Goal: Information Seeking & Learning: Understand process/instructions

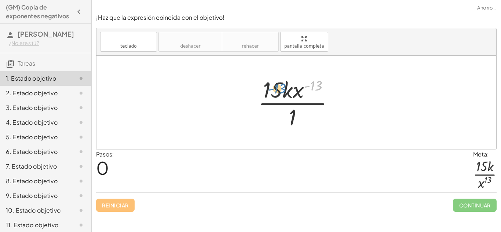
drag, startPoint x: 313, startPoint y: 87, endPoint x: 274, endPoint y: 90, distance: 39.0
click at [274, 90] on div at bounding box center [298, 102] width 89 height 56
drag, startPoint x: 292, startPoint y: 115, endPoint x: 315, endPoint y: 82, distance: 40.5
click at [315, 82] on div at bounding box center [298, 102] width 89 height 56
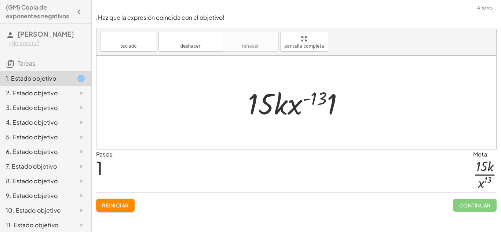
click at [315, 102] on div at bounding box center [298, 103] width 109 height 38
drag, startPoint x: 331, startPoint y: 105, endPoint x: 265, endPoint y: 107, distance: 65.3
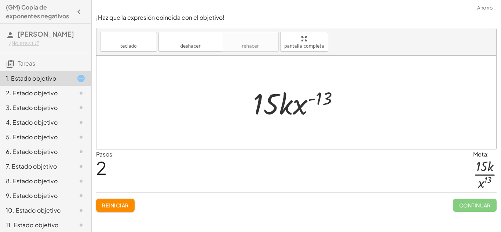
click at [326, 102] on div at bounding box center [298, 103] width 99 height 38
click at [120, 203] on font "Reiniciar" at bounding box center [115, 205] width 26 height 7
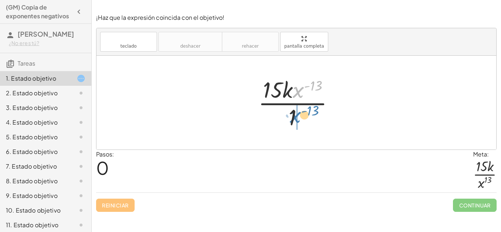
drag, startPoint x: 299, startPoint y: 92, endPoint x: 297, endPoint y: 118, distance: 26.8
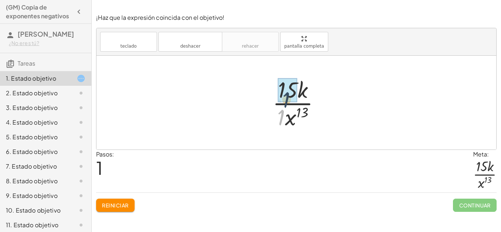
drag, startPoint x: 281, startPoint y: 118, endPoint x: 287, endPoint y: 97, distance: 22.5
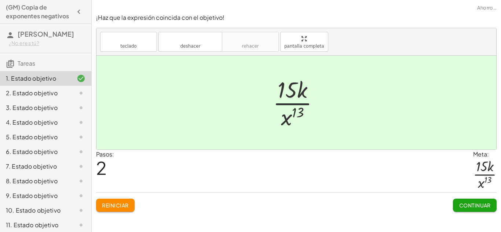
click at [486, 209] on button "Continuar" at bounding box center [475, 205] width 44 height 13
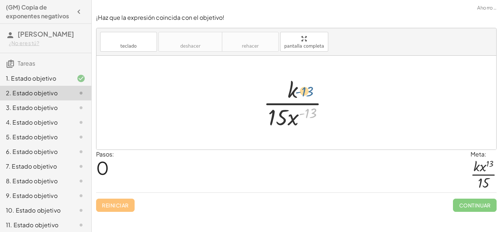
drag, startPoint x: 308, startPoint y: 114, endPoint x: 303, endPoint y: 89, distance: 24.6
click at [303, 89] on div at bounding box center [299, 102] width 78 height 56
drag, startPoint x: 289, startPoint y: 121, endPoint x: 295, endPoint y: 90, distance: 31.6
click at [295, 90] on div at bounding box center [299, 102] width 78 height 56
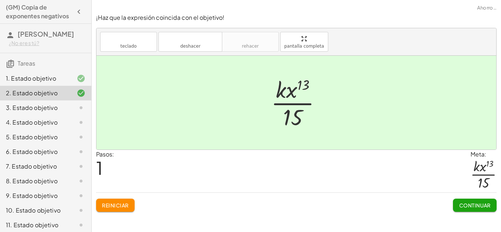
click at [469, 210] on button "Continuar" at bounding box center [475, 205] width 44 height 13
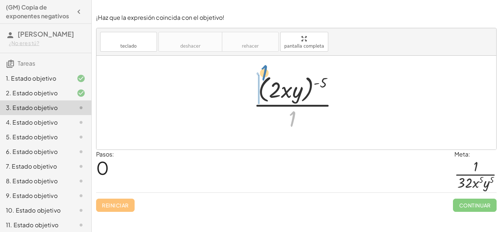
drag, startPoint x: 292, startPoint y: 120, endPoint x: 261, endPoint y: 78, distance: 52.1
click at [261, 78] on div at bounding box center [299, 103] width 98 height 60
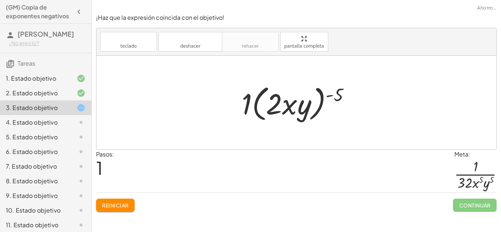
click at [114, 209] on button "Reiniciar" at bounding box center [115, 205] width 38 height 13
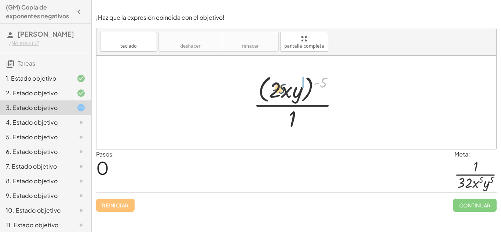
drag, startPoint x: 321, startPoint y: 82, endPoint x: 275, endPoint y: 90, distance: 46.0
click at [275, 90] on div at bounding box center [299, 103] width 98 height 60
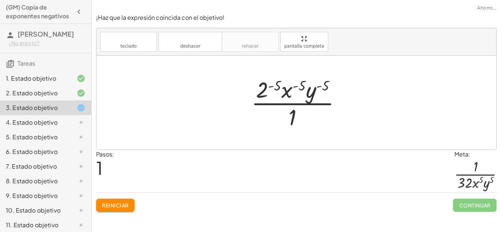
click at [309, 89] on div at bounding box center [298, 102] width 103 height 56
click at [318, 86] on div at bounding box center [298, 102] width 103 height 56
click at [301, 87] on div at bounding box center [298, 102] width 103 height 56
click at [276, 86] on div at bounding box center [298, 102] width 103 height 56
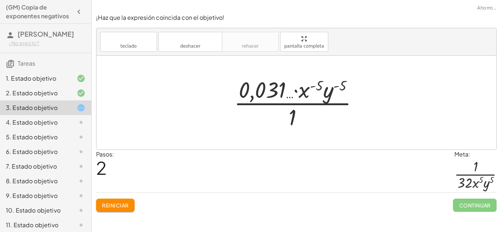
click at [345, 85] on div at bounding box center [298, 102] width 137 height 56
click at [339, 86] on div at bounding box center [298, 102] width 137 height 56
click at [309, 90] on div at bounding box center [298, 102] width 137 height 56
click at [302, 90] on div at bounding box center [298, 102] width 137 height 56
click at [266, 93] on div at bounding box center [298, 102] width 137 height 56
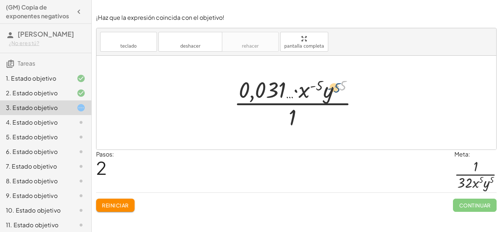
click at [338, 86] on div at bounding box center [298, 102] width 137 height 56
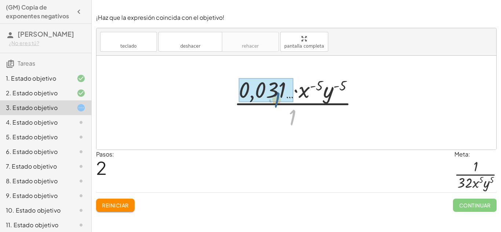
drag, startPoint x: 292, startPoint y: 120, endPoint x: 275, endPoint y: 101, distance: 25.4
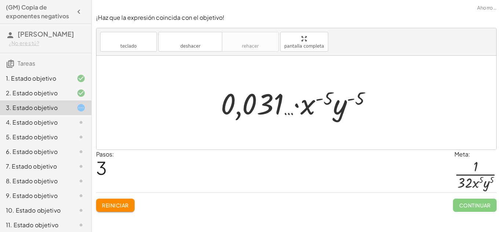
click at [130, 202] on button "Reiniciar" at bounding box center [115, 205] width 38 height 13
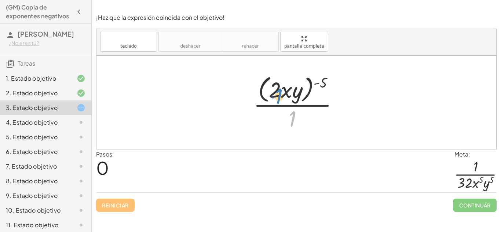
drag, startPoint x: 293, startPoint y: 115, endPoint x: 285, endPoint y: 102, distance: 16.1
click at [285, 102] on div at bounding box center [299, 103] width 98 height 60
drag, startPoint x: 285, startPoint y: 92, endPoint x: 304, endPoint y: 118, distance: 31.7
click at [304, 118] on div at bounding box center [299, 103] width 98 height 60
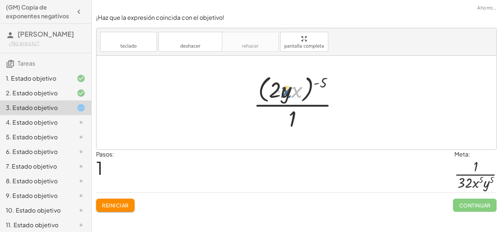
drag, startPoint x: 296, startPoint y: 96, endPoint x: 285, endPoint y: 96, distance: 11.4
click at [285, 96] on div at bounding box center [299, 103] width 98 height 60
click at [320, 84] on div at bounding box center [299, 103] width 98 height 60
drag, startPoint x: 320, startPoint y: 84, endPoint x: 271, endPoint y: 92, distance: 49.4
click at [271, 92] on div at bounding box center [299, 103] width 98 height 60
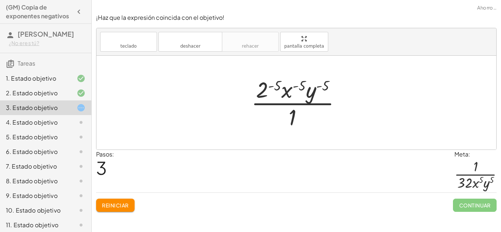
click at [272, 86] on div at bounding box center [298, 102] width 103 height 56
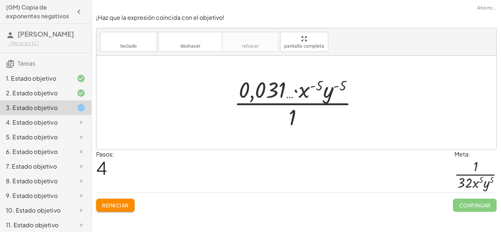
click at [105, 200] on button "Reiniciar" at bounding box center [115, 205] width 38 height 13
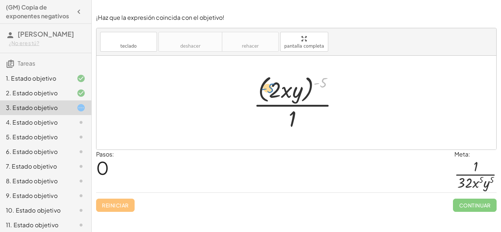
drag, startPoint x: 320, startPoint y: 86, endPoint x: 267, endPoint y: 93, distance: 53.3
click at [267, 93] on div at bounding box center [299, 103] width 98 height 60
drag, startPoint x: 322, startPoint y: 79, endPoint x: 289, endPoint y: 117, distance: 50.7
click at [289, 117] on div at bounding box center [299, 103] width 98 height 60
click at [267, 93] on div at bounding box center [299, 103] width 98 height 60
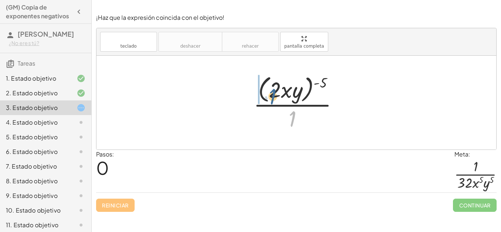
drag, startPoint x: 298, startPoint y: 114, endPoint x: 278, endPoint y: 88, distance: 32.7
click at [278, 88] on div at bounding box center [299, 103] width 98 height 60
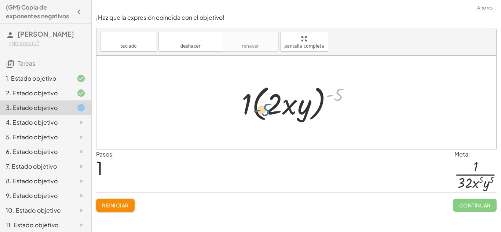
drag, startPoint x: 339, startPoint y: 93, endPoint x: 268, endPoint y: 108, distance: 72.6
click at [268, 108] on div at bounding box center [299, 103] width 122 height 42
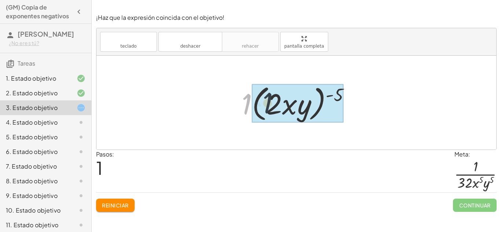
drag, startPoint x: 245, startPoint y: 106, endPoint x: 271, endPoint y: 106, distance: 26.4
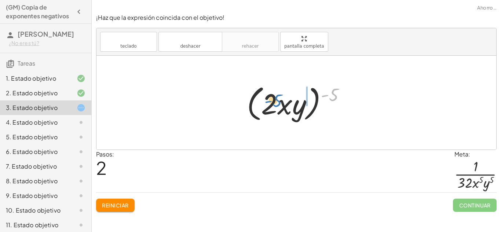
drag, startPoint x: 332, startPoint y: 93, endPoint x: 275, endPoint y: 99, distance: 57.6
click at [275, 99] on div at bounding box center [299, 103] width 112 height 42
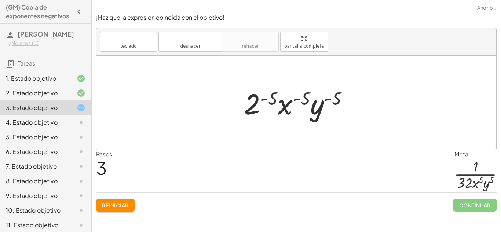
click at [268, 98] on div at bounding box center [299, 103] width 118 height 38
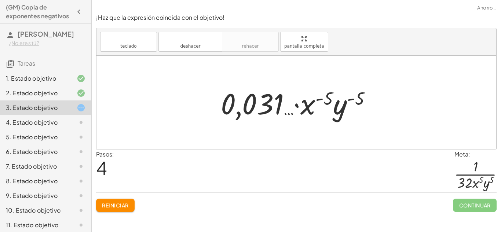
click at [325, 101] on div at bounding box center [298, 103] width 163 height 38
click at [286, 111] on div at bounding box center [298, 103] width 163 height 38
click at [292, 109] on div at bounding box center [298, 103] width 163 height 38
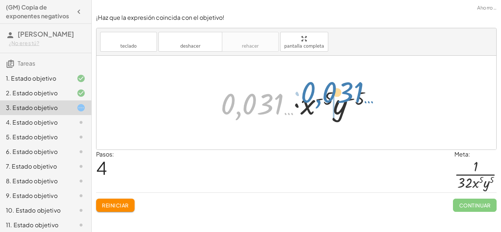
drag, startPoint x: 262, startPoint y: 108, endPoint x: 338, endPoint y: 98, distance: 77.4
click at [338, 98] on div at bounding box center [298, 103] width 163 height 38
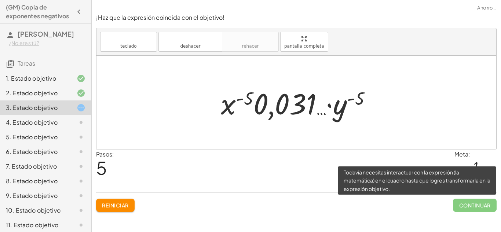
click at [461, 208] on span "Continuar" at bounding box center [475, 205] width 44 height 13
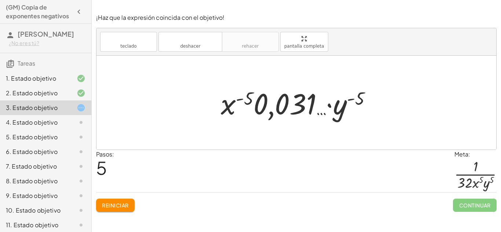
click at [129, 203] on button "Reiniciar" at bounding box center [115, 205] width 38 height 13
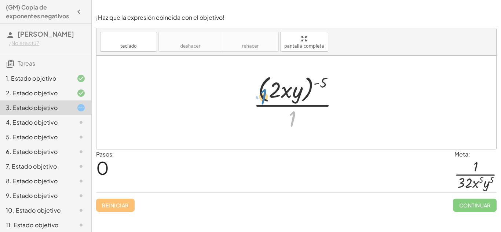
drag, startPoint x: 294, startPoint y: 121, endPoint x: 289, endPoint y: 114, distance: 8.1
click at [289, 114] on div at bounding box center [299, 103] width 98 height 60
drag, startPoint x: 321, startPoint y: 84, endPoint x: 280, endPoint y: 89, distance: 42.1
click at [280, 89] on div at bounding box center [299, 103] width 98 height 60
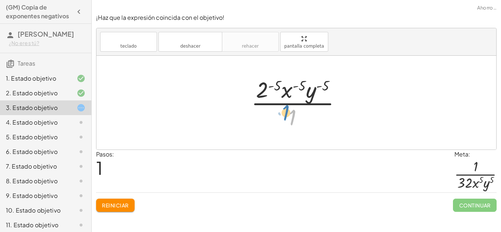
drag, startPoint x: 284, startPoint y: 111, endPoint x: 280, endPoint y: 110, distance: 3.9
click at [280, 110] on div at bounding box center [298, 102] width 103 height 56
click at [274, 82] on div at bounding box center [298, 102] width 103 height 56
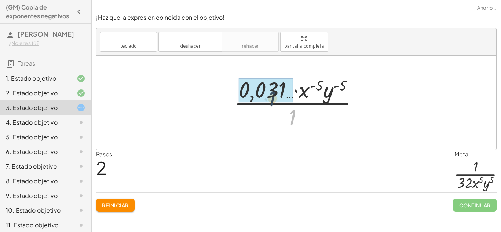
drag, startPoint x: 294, startPoint y: 119, endPoint x: 270, endPoint y: 98, distance: 32.2
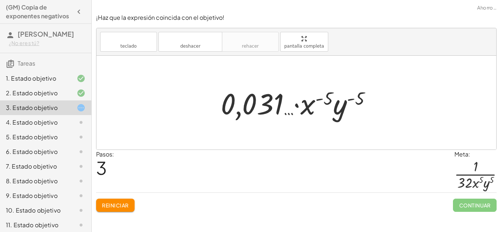
click at [125, 207] on font "Reiniciar" at bounding box center [115, 205] width 26 height 7
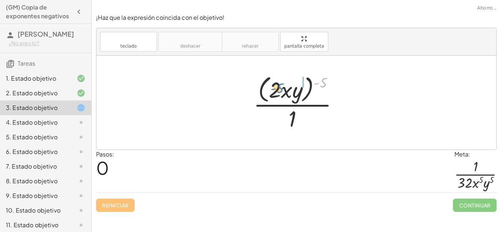
drag, startPoint x: 323, startPoint y: 85, endPoint x: 279, endPoint y: 91, distance: 44.8
click at [279, 91] on div at bounding box center [299, 103] width 98 height 60
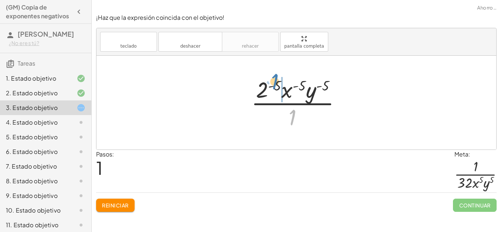
drag, startPoint x: 291, startPoint y: 117, endPoint x: 273, endPoint y: 83, distance: 38.0
click at [273, 83] on div at bounding box center [298, 102] width 103 height 56
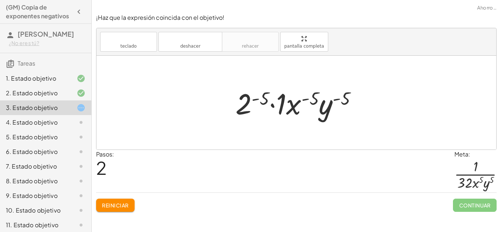
click at [277, 107] on div at bounding box center [299, 103] width 135 height 38
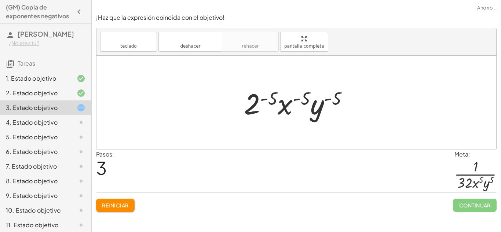
click at [271, 102] on div at bounding box center [299, 103] width 118 height 38
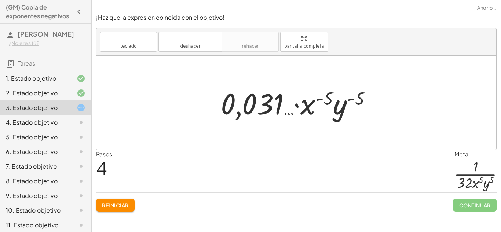
click at [120, 205] on font "Reiniciar" at bounding box center [115, 205] width 26 height 7
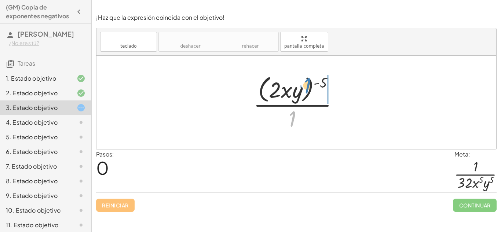
drag, startPoint x: 286, startPoint y: 125, endPoint x: 300, endPoint y: 92, distance: 36.2
click at [300, 92] on div at bounding box center [299, 103] width 98 height 60
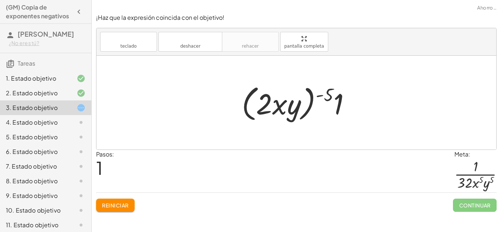
click at [334, 105] on div at bounding box center [299, 103] width 122 height 42
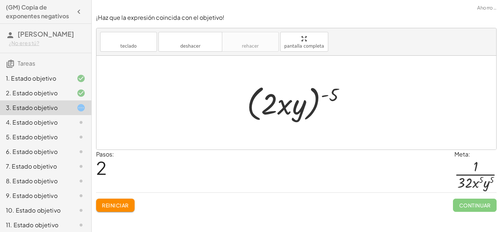
click at [331, 96] on div at bounding box center [299, 103] width 112 height 42
drag, startPoint x: 331, startPoint y: 97, endPoint x: 275, endPoint y: 106, distance: 57.1
click at [275, 106] on div at bounding box center [299, 103] width 112 height 42
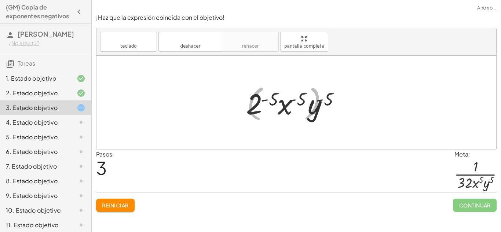
click at [275, 106] on div at bounding box center [299, 103] width 118 height 38
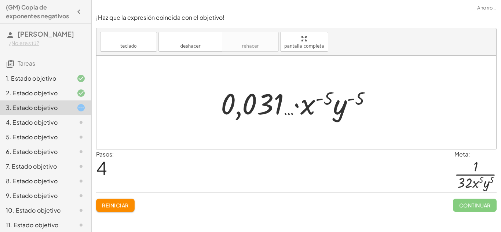
click at [310, 104] on div at bounding box center [298, 103] width 163 height 38
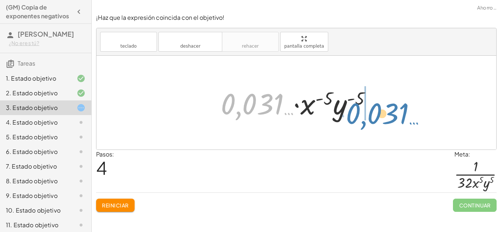
drag, startPoint x: 252, startPoint y: 113, endPoint x: 381, endPoint y: 124, distance: 129.5
click at [381, 124] on div "· ( · 2 · x · y ) ( - 5 ) · 1 · ( · 2 · x · y ) ( - 5 ) · 1 ( · 2 · x · y ) ( -…" at bounding box center [296, 103] width 400 height 94
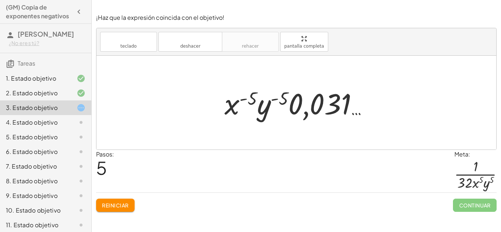
click at [118, 208] on font "Reiniciar" at bounding box center [115, 205] width 26 height 7
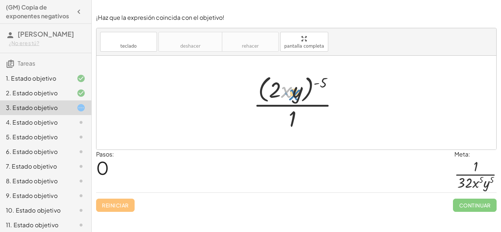
drag, startPoint x: 287, startPoint y: 91, endPoint x: 282, endPoint y: 88, distance: 5.3
click at [282, 88] on div at bounding box center [299, 103] width 98 height 60
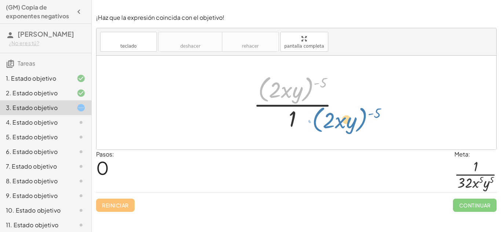
drag, startPoint x: 268, startPoint y: 80, endPoint x: 320, endPoint y: 110, distance: 60.7
click at [320, 110] on div at bounding box center [299, 103] width 98 height 60
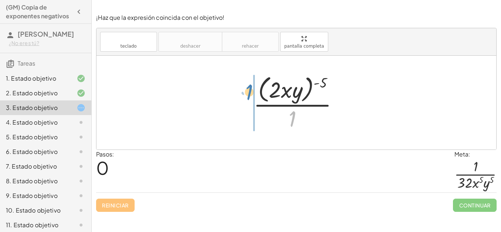
drag, startPoint x: 297, startPoint y: 120, endPoint x: 254, endPoint y: 93, distance: 50.4
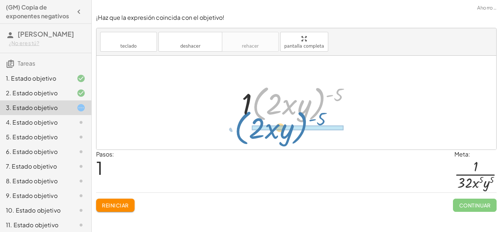
drag, startPoint x: 260, startPoint y: 95, endPoint x: 242, endPoint y: 120, distance: 30.7
click at [242, 120] on div at bounding box center [299, 103] width 122 height 42
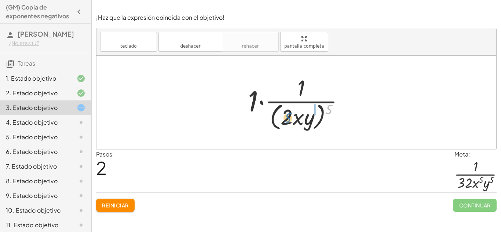
drag, startPoint x: 331, startPoint y: 109, endPoint x: 288, endPoint y: 117, distance: 43.7
click at [288, 117] on div at bounding box center [298, 103] width 109 height 60
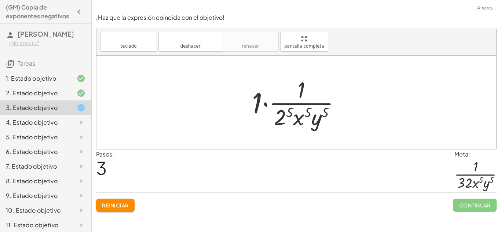
click at [288, 117] on div at bounding box center [299, 102] width 102 height 56
click at [254, 104] on div at bounding box center [298, 102] width 107 height 56
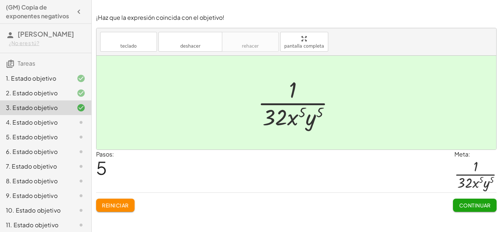
click at [114, 205] on font "Reiniciar" at bounding box center [115, 205] width 26 height 7
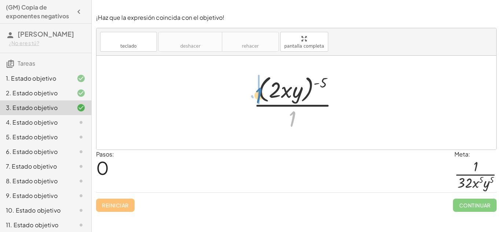
drag, startPoint x: 295, startPoint y: 117, endPoint x: 260, endPoint y: 93, distance: 41.9
click at [260, 93] on div at bounding box center [299, 103] width 98 height 60
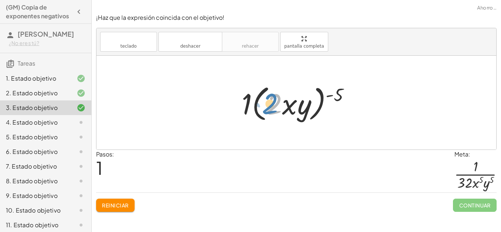
drag, startPoint x: 270, startPoint y: 89, endPoint x: 269, endPoint y: 85, distance: 4.3
click at [269, 85] on div at bounding box center [299, 103] width 122 height 42
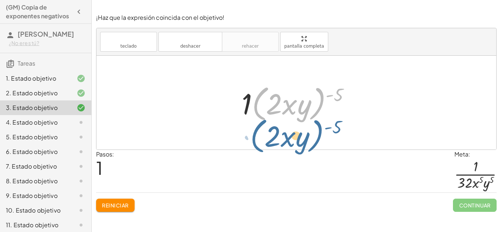
drag, startPoint x: 262, startPoint y: 89, endPoint x: 260, endPoint y: 122, distance: 32.7
click at [260, 122] on div at bounding box center [299, 103] width 122 height 42
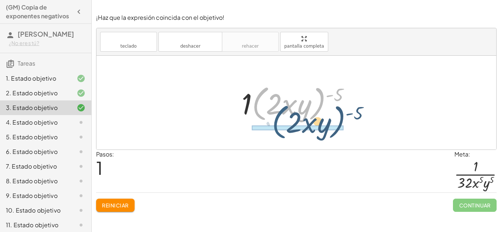
drag, startPoint x: 256, startPoint y: 99, endPoint x: 277, endPoint y: 119, distance: 29.0
click at [277, 119] on div at bounding box center [299, 103] width 122 height 42
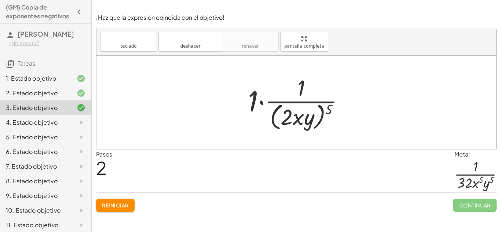
click at [103, 198] on div "Reiniciar Continuar" at bounding box center [296, 201] width 400 height 19
click at [108, 202] on font "Reiniciar" at bounding box center [115, 205] width 26 height 7
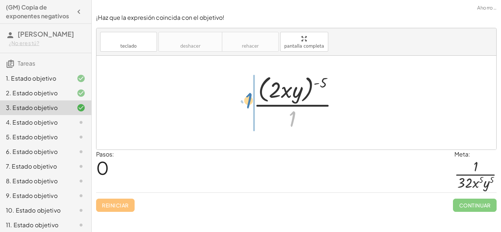
drag, startPoint x: 293, startPoint y: 116, endPoint x: 249, endPoint y: 97, distance: 47.6
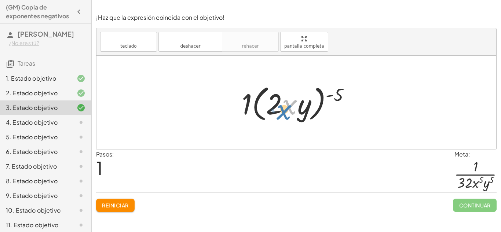
drag, startPoint x: 287, startPoint y: 98, endPoint x: 283, endPoint y: 99, distance: 4.5
click at [283, 99] on div at bounding box center [299, 103] width 122 height 42
click at [124, 199] on button "Reiniciar" at bounding box center [115, 205] width 38 height 13
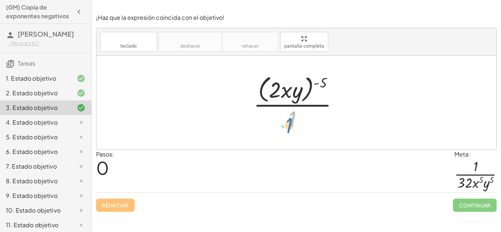
drag, startPoint x: 289, startPoint y: 121, endPoint x: 289, endPoint y: 131, distance: 9.5
click at [289, 131] on div at bounding box center [299, 103] width 98 height 60
drag, startPoint x: 320, startPoint y: 83, endPoint x: 274, endPoint y: 90, distance: 46.7
click at [274, 90] on div at bounding box center [299, 103] width 98 height 60
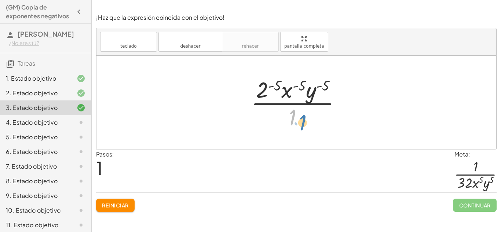
drag, startPoint x: 292, startPoint y: 121, endPoint x: 300, endPoint y: 125, distance: 9.0
click at [300, 125] on div at bounding box center [298, 102] width 103 height 56
drag, startPoint x: 263, startPoint y: 89, endPoint x: 269, endPoint y: 124, distance: 35.0
click at [269, 124] on div at bounding box center [298, 102] width 103 height 56
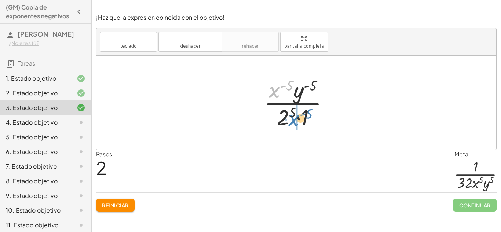
drag, startPoint x: 274, startPoint y: 94, endPoint x: 293, endPoint y: 122, distance: 34.3
click at [293, 122] on div at bounding box center [299, 102] width 78 height 56
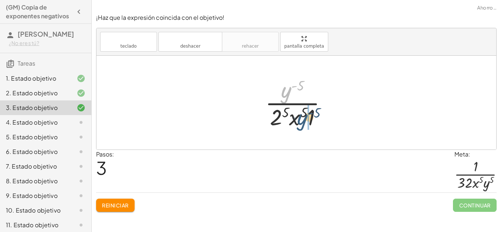
drag, startPoint x: 287, startPoint y: 98, endPoint x: 304, endPoint y: 124, distance: 31.2
click at [304, 124] on div at bounding box center [298, 102] width 75 height 56
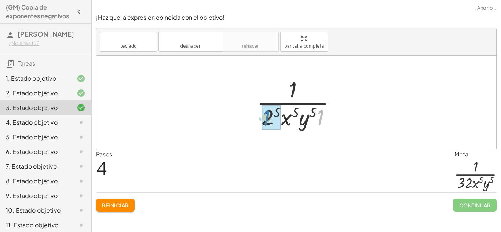
drag, startPoint x: 321, startPoint y: 121, endPoint x: 267, endPoint y: 121, distance: 53.9
click at [271, 120] on div at bounding box center [299, 102] width 85 height 56
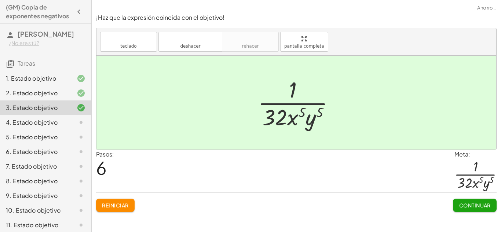
click at [460, 200] on button "Continuar" at bounding box center [475, 205] width 44 height 13
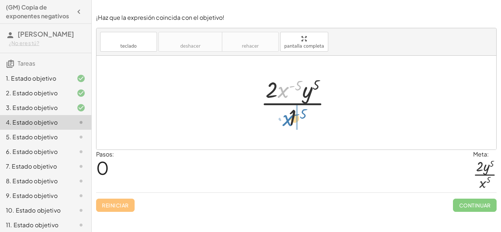
drag, startPoint x: 283, startPoint y: 89, endPoint x: 287, endPoint y: 118, distance: 29.2
click at [287, 118] on div at bounding box center [299, 102] width 84 height 56
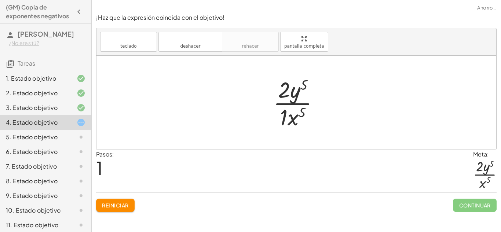
click at [288, 118] on div at bounding box center [298, 102] width 59 height 56
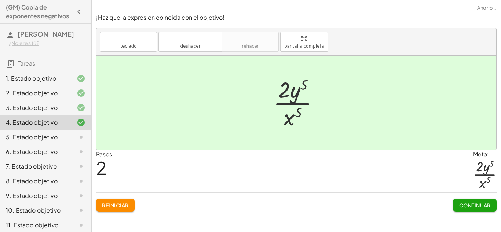
click at [471, 209] on button "Continuar" at bounding box center [475, 205] width 44 height 13
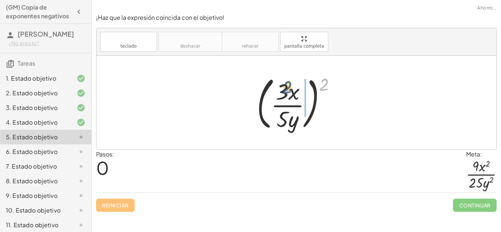
drag, startPoint x: 324, startPoint y: 87, endPoint x: 286, endPoint y: 90, distance: 37.6
click at [286, 90] on div at bounding box center [299, 102] width 92 height 61
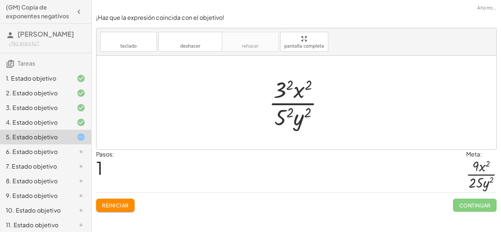
click at [285, 88] on div at bounding box center [299, 102] width 68 height 56
click at [286, 117] on div at bounding box center [299, 102] width 66 height 56
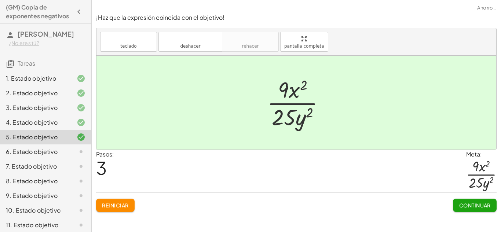
click at [467, 211] on button "Continuar" at bounding box center [475, 205] width 44 height 13
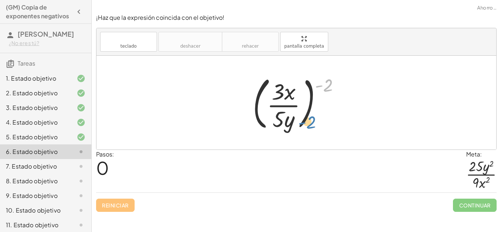
drag, startPoint x: 324, startPoint y: 86, endPoint x: 302, endPoint y: 122, distance: 42.3
click at [302, 122] on div at bounding box center [299, 102] width 100 height 61
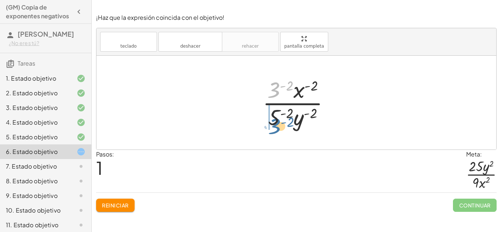
drag, startPoint x: 276, startPoint y: 86, endPoint x: 276, endPoint y: 122, distance: 36.7
click at [276, 122] on div at bounding box center [299, 102] width 80 height 56
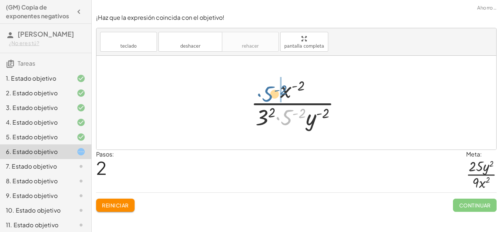
drag, startPoint x: 286, startPoint y: 119, endPoint x: 268, endPoint y: 95, distance: 30.0
click at [268, 95] on div at bounding box center [298, 102] width 103 height 56
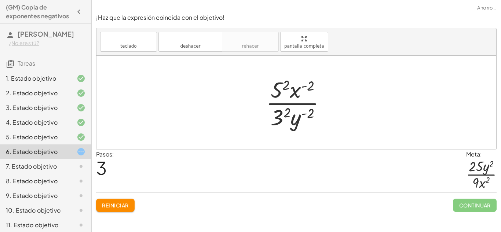
click at [278, 90] on div at bounding box center [298, 102] width 73 height 56
drag, startPoint x: 307, startPoint y: 98, endPoint x: 305, endPoint y: 124, distance: 26.1
click at [305, 124] on div at bounding box center [299, 102] width 78 height 56
drag, startPoint x: 296, startPoint y: 121, endPoint x: 295, endPoint y: 87, distance: 34.5
click at [295, 87] on div at bounding box center [299, 102] width 78 height 56
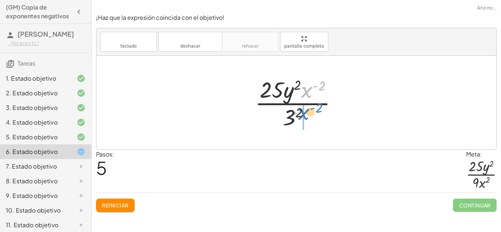
drag, startPoint x: 307, startPoint y: 91, endPoint x: 302, endPoint y: 118, distance: 28.3
click at [302, 118] on div at bounding box center [299, 102] width 96 height 56
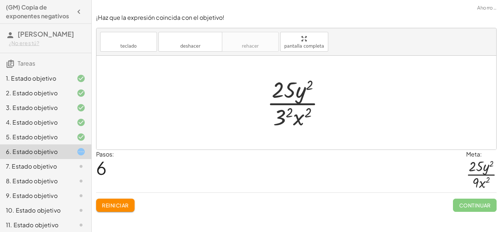
click at [279, 114] on div at bounding box center [298, 102] width 71 height 56
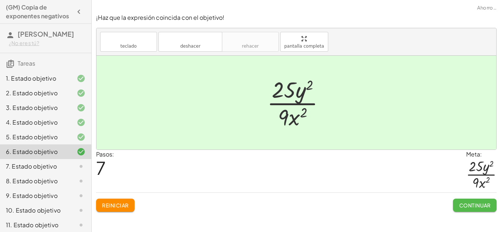
click at [476, 210] on button "Continuar" at bounding box center [475, 205] width 44 height 13
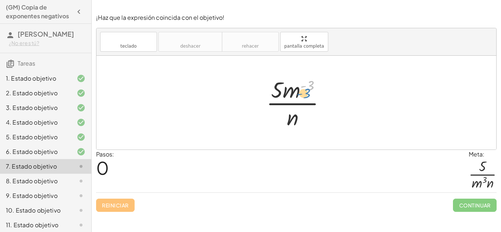
drag, startPoint x: 303, startPoint y: 85, endPoint x: 299, endPoint y: 91, distance: 7.4
click at [299, 91] on div at bounding box center [298, 102] width 73 height 56
drag, startPoint x: 288, startPoint y: 91, endPoint x: 277, endPoint y: 121, distance: 31.8
click at [277, 121] on div at bounding box center [298, 102] width 73 height 56
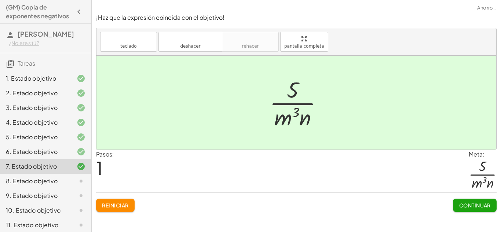
click at [466, 210] on button "Continuar" at bounding box center [475, 205] width 44 height 13
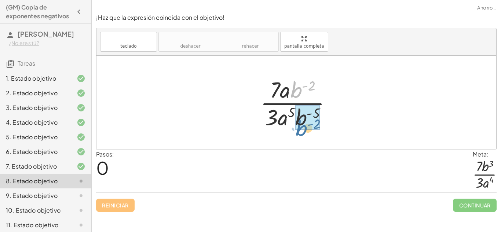
drag, startPoint x: 295, startPoint y: 90, endPoint x: 300, endPoint y: 128, distance: 38.5
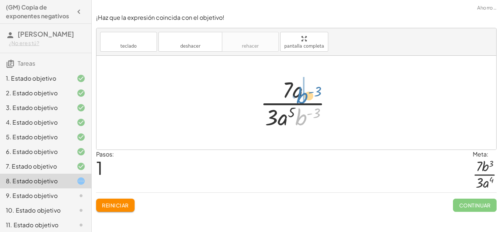
drag, startPoint x: 298, startPoint y: 124, endPoint x: 300, endPoint y: 99, distance: 25.0
click at [300, 99] on div at bounding box center [299, 102] width 85 height 56
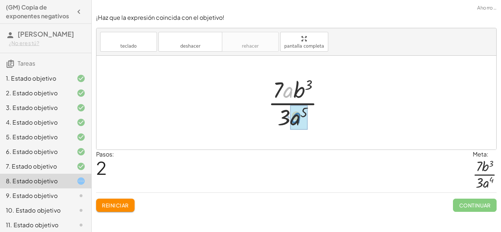
drag, startPoint x: 284, startPoint y: 90, endPoint x: 292, endPoint y: 117, distance: 27.9
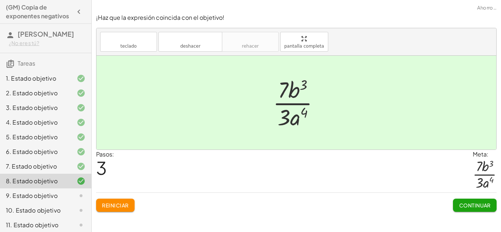
click at [467, 211] on button "Continuar" at bounding box center [475, 205] width 44 height 13
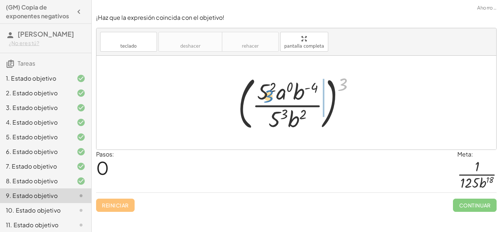
drag, startPoint x: 341, startPoint y: 85, endPoint x: 265, endPoint y: 98, distance: 77.0
click at [265, 98] on div at bounding box center [299, 102] width 130 height 61
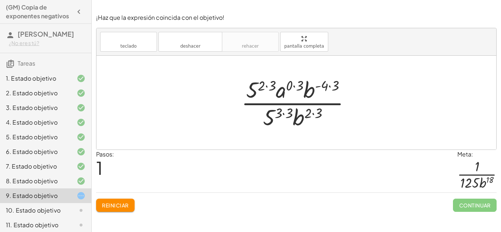
click at [261, 86] on div at bounding box center [299, 102] width 122 height 56
click at [266, 85] on div at bounding box center [299, 102] width 122 height 56
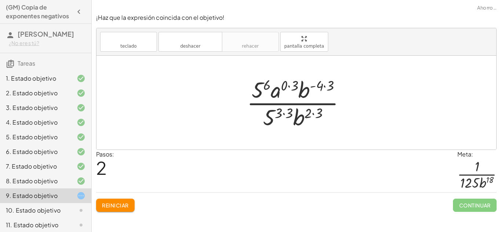
click at [262, 84] on div at bounding box center [299, 102] width 112 height 56
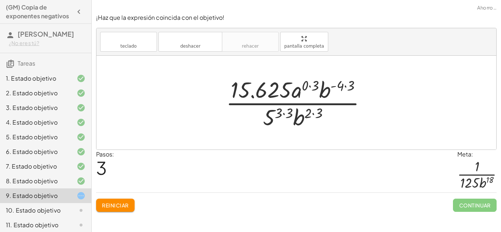
click at [278, 113] on div at bounding box center [299, 102] width 154 height 56
click at [285, 114] on div at bounding box center [299, 102] width 154 height 56
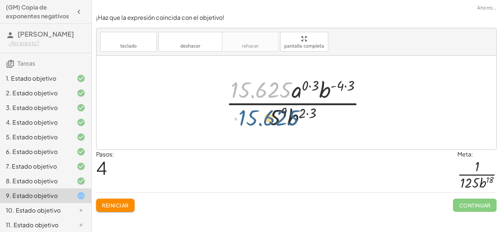
drag, startPoint x: 268, startPoint y: 92, endPoint x: 277, endPoint y: 122, distance: 31.4
click at [277, 122] on div at bounding box center [299, 102] width 154 height 56
drag, startPoint x: 249, startPoint y: 95, endPoint x: 281, endPoint y: 122, distance: 42.1
click at [281, 122] on div at bounding box center [299, 102] width 154 height 56
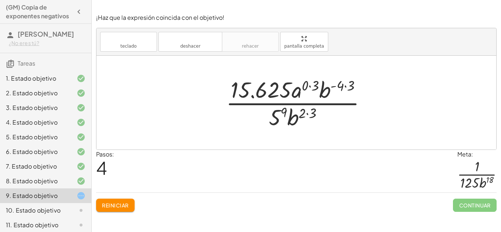
click at [279, 118] on div at bounding box center [299, 102] width 154 height 56
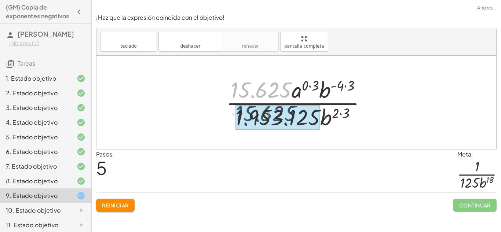
drag, startPoint x: 249, startPoint y: 94, endPoint x: 254, endPoint y: 119, distance: 25.4
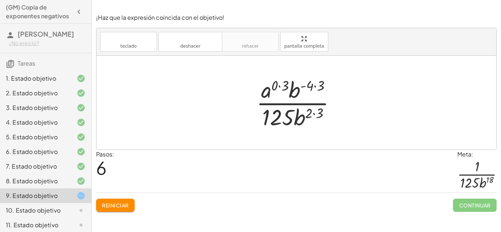
click at [279, 87] on div at bounding box center [299, 102] width 93 height 56
click at [308, 87] on div at bounding box center [299, 102] width 91 height 56
click at [315, 113] on div at bounding box center [299, 102] width 91 height 56
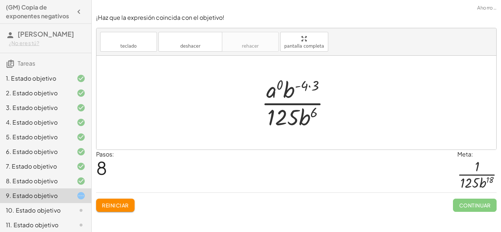
click at [309, 91] on div at bounding box center [299, 102] width 82 height 56
drag, startPoint x: 300, startPoint y: 84, endPoint x: 315, endPoint y: 109, distance: 29.3
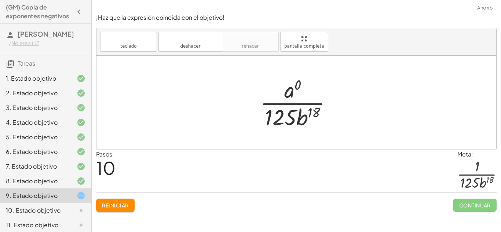
click at [291, 93] on div at bounding box center [298, 102] width 85 height 56
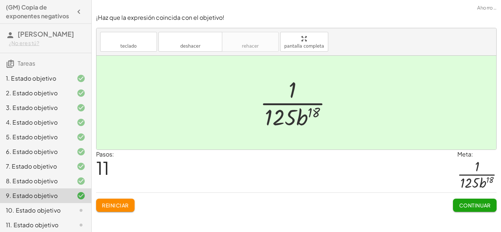
click at [484, 208] on font "Continuar" at bounding box center [475, 205] width 32 height 7
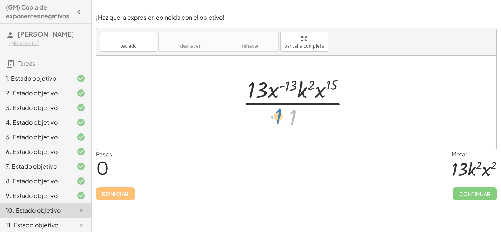
drag, startPoint x: 295, startPoint y: 115, endPoint x: 282, endPoint y: 115, distance: 12.5
click at [282, 115] on div at bounding box center [299, 102] width 120 height 56
click at [283, 88] on div at bounding box center [299, 102] width 120 height 56
drag, startPoint x: 278, startPoint y: 89, endPoint x: 303, endPoint y: 121, distance: 40.5
click at [303, 121] on div at bounding box center [299, 102] width 120 height 56
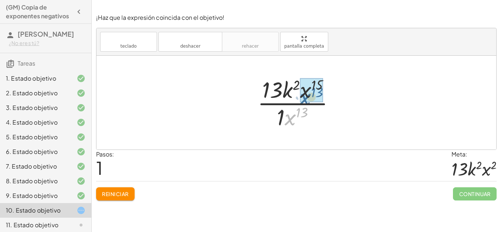
drag, startPoint x: 290, startPoint y: 115, endPoint x: 305, endPoint y: 94, distance: 26.3
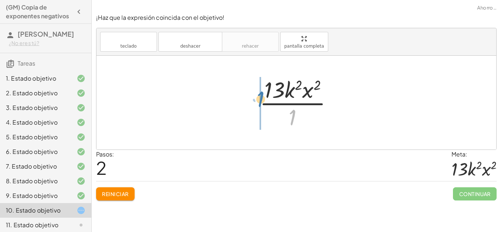
drag, startPoint x: 294, startPoint y: 115, endPoint x: 262, endPoint y: 96, distance: 37.0
click at [262, 96] on div at bounding box center [299, 102] width 86 height 56
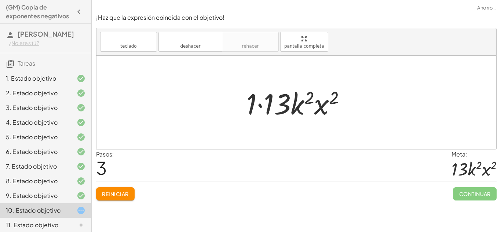
click at [269, 107] on div at bounding box center [299, 103] width 112 height 38
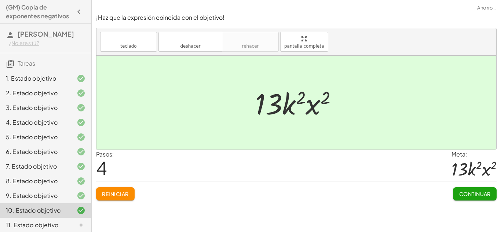
click at [472, 193] on font "Continuar" at bounding box center [475, 194] width 32 height 7
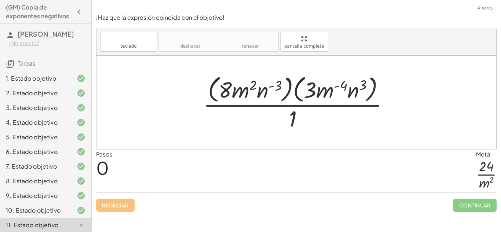
scroll to position [77, 0]
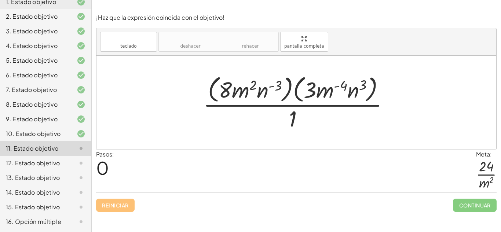
click at [225, 95] on div at bounding box center [298, 103] width 199 height 60
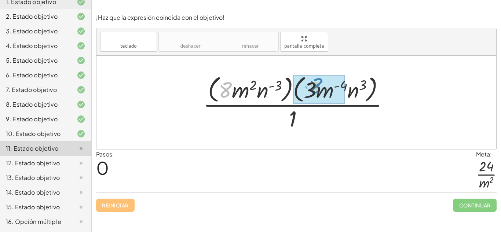
drag, startPoint x: 225, startPoint y: 95, endPoint x: 313, endPoint y: 91, distance: 87.7
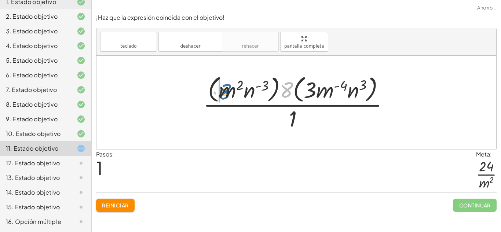
drag, startPoint x: 293, startPoint y: 90, endPoint x: 229, endPoint y: 92, distance: 63.4
click at [229, 92] on div at bounding box center [298, 103] width 199 height 60
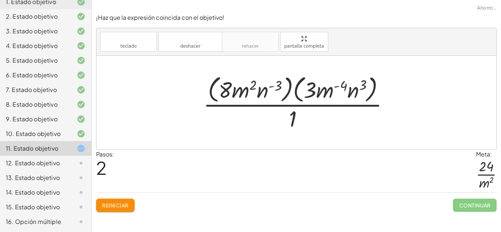
click at [125, 205] on font "Reiniciar" at bounding box center [115, 205] width 26 height 7
click at [303, 87] on div at bounding box center [298, 103] width 199 height 60
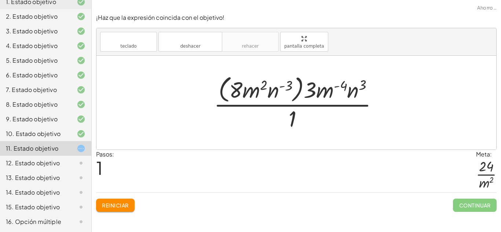
click at [232, 86] on div at bounding box center [298, 103] width 177 height 60
click at [239, 91] on div at bounding box center [298, 103] width 177 height 60
drag, startPoint x: 311, startPoint y: 92, endPoint x: 237, endPoint y: 93, distance: 74.1
click at [237, 93] on div at bounding box center [298, 103] width 177 height 60
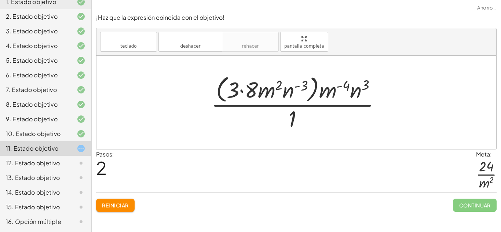
click at [239, 92] on div at bounding box center [298, 103] width 183 height 60
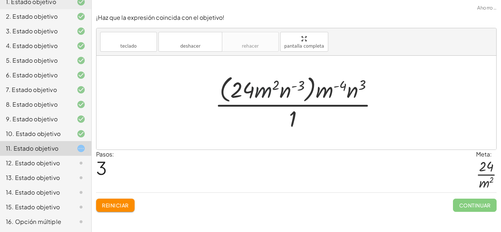
click at [263, 89] on div at bounding box center [299, 103] width 176 height 60
drag, startPoint x: 334, startPoint y: 88, endPoint x: 267, endPoint y: 89, distance: 67.1
click at [267, 89] on div at bounding box center [299, 103] width 176 height 60
drag, startPoint x: 326, startPoint y: 90, endPoint x: 265, endPoint y: 91, distance: 60.9
click at [265, 91] on div at bounding box center [299, 103] width 176 height 60
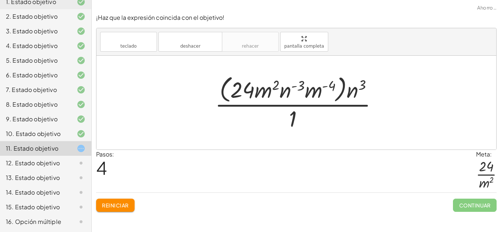
click at [320, 89] on div at bounding box center [299, 103] width 176 height 60
drag, startPoint x: 322, startPoint y: 87, endPoint x: 281, endPoint y: 92, distance: 41.3
click at [281, 92] on div at bounding box center [299, 103] width 176 height 60
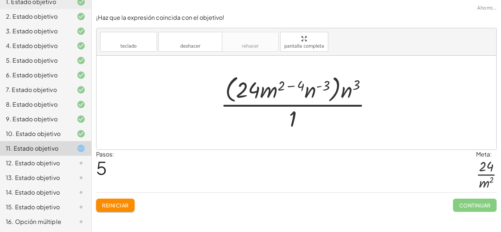
click at [297, 86] on div at bounding box center [299, 103] width 165 height 60
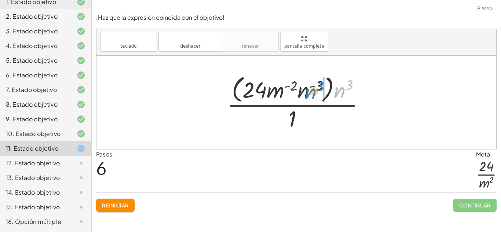
drag, startPoint x: 337, startPoint y: 92, endPoint x: 307, endPoint y: 93, distance: 29.7
click at [307, 93] on div at bounding box center [298, 103] width 151 height 60
click at [308, 88] on div at bounding box center [298, 103] width 151 height 60
drag, startPoint x: 327, startPoint y: 91, endPoint x: 306, endPoint y: 93, distance: 21.3
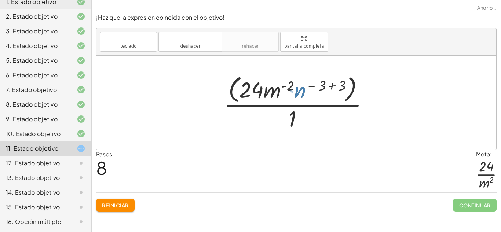
click at [316, 88] on div at bounding box center [299, 103] width 158 height 60
click at [331, 84] on div at bounding box center [299, 103] width 158 height 60
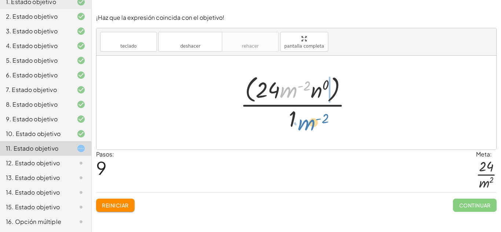
drag, startPoint x: 290, startPoint y: 90, endPoint x: 307, endPoint y: 124, distance: 37.5
click at [307, 124] on div at bounding box center [298, 103] width 125 height 60
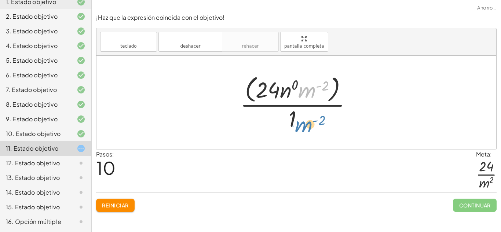
drag, startPoint x: 304, startPoint y: 92, endPoint x: 301, endPoint y: 130, distance: 38.3
click at [301, 130] on div at bounding box center [298, 103] width 125 height 60
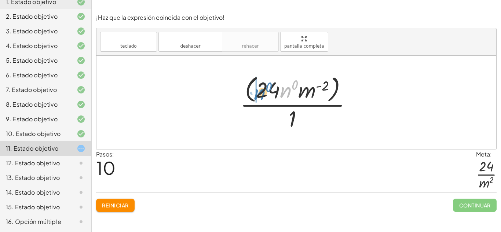
drag, startPoint x: 291, startPoint y: 89, endPoint x: 263, endPoint y: 91, distance: 27.9
click at [263, 91] on div at bounding box center [298, 103] width 125 height 60
click at [265, 91] on div at bounding box center [298, 103] width 125 height 60
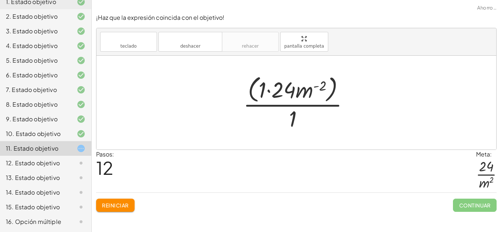
click at [266, 90] on div at bounding box center [298, 103] width 119 height 60
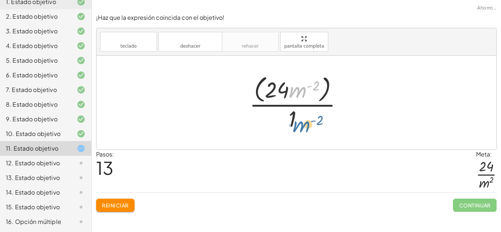
drag, startPoint x: 298, startPoint y: 91, endPoint x: 301, endPoint y: 129, distance: 38.2
click at [301, 129] on div at bounding box center [299, 103] width 106 height 60
click at [262, 90] on div at bounding box center [299, 103] width 106 height 60
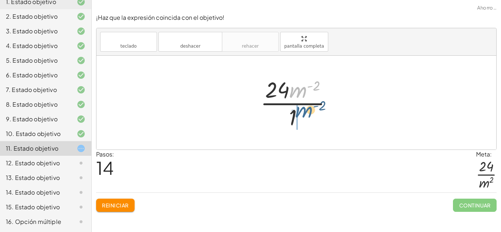
drag, startPoint x: 297, startPoint y: 94, endPoint x: 303, endPoint y: 116, distance: 22.8
click at [303, 116] on div at bounding box center [299, 102] width 85 height 56
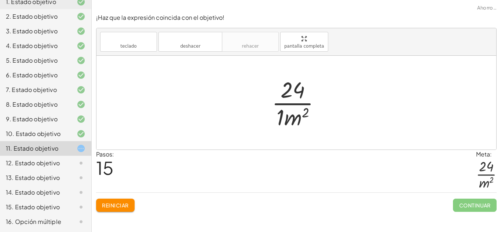
click at [273, 115] on div at bounding box center [299, 102] width 62 height 56
click at [283, 116] on div at bounding box center [299, 102] width 62 height 56
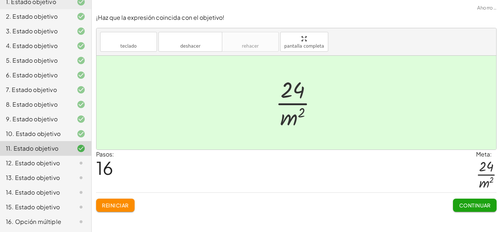
click at [475, 205] on font "Continuar" at bounding box center [475, 205] width 32 height 7
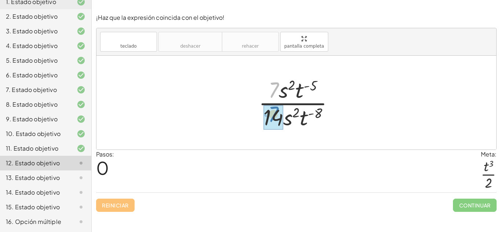
drag, startPoint x: 272, startPoint y: 92, endPoint x: 272, endPoint y: 116, distance: 24.2
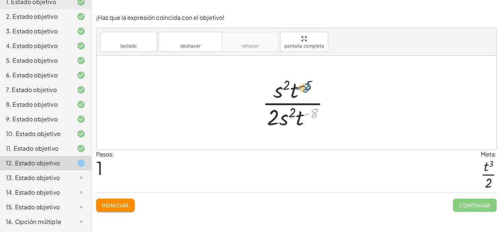
drag, startPoint x: 312, startPoint y: 113, endPoint x: 302, endPoint y: 86, distance: 28.8
click at [302, 86] on div at bounding box center [298, 102] width 81 height 56
drag, startPoint x: 300, startPoint y: 116, endPoint x: 294, endPoint y: 92, distance: 25.3
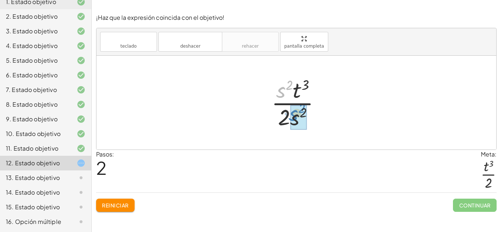
drag, startPoint x: 282, startPoint y: 92, endPoint x: 294, endPoint y: 115, distance: 26.2
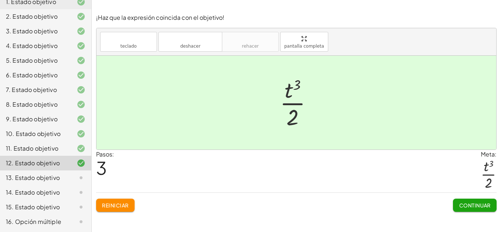
click at [116, 209] on font "Reiniciar" at bounding box center [115, 205] width 26 height 7
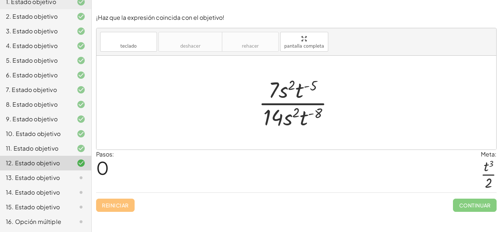
click at [271, 93] on div at bounding box center [299, 102] width 89 height 56
drag, startPoint x: 271, startPoint y: 93, endPoint x: 271, endPoint y: 122, distance: 28.6
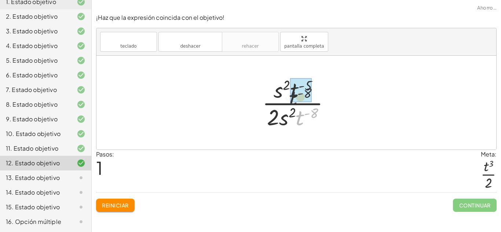
drag, startPoint x: 309, startPoint y: 115, endPoint x: 301, endPoint y: 89, distance: 27.0
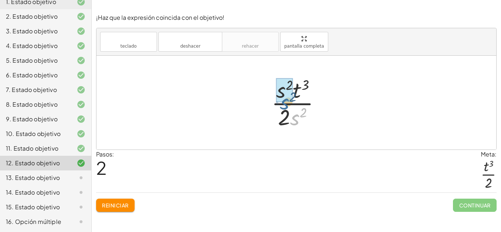
drag, startPoint x: 294, startPoint y: 115, endPoint x: 283, endPoint y: 99, distance: 19.6
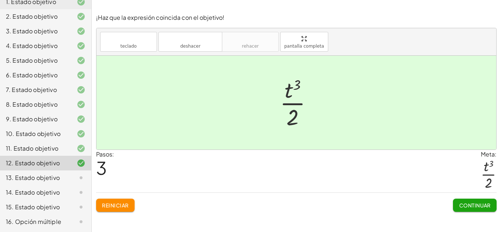
click at [470, 212] on button "Continuar" at bounding box center [475, 205] width 44 height 13
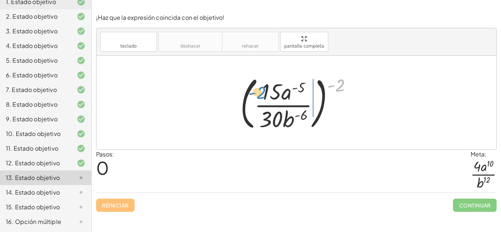
drag, startPoint x: 338, startPoint y: 87, endPoint x: 261, endPoint y: 95, distance: 77.0
click at [261, 95] on div at bounding box center [298, 102] width 125 height 61
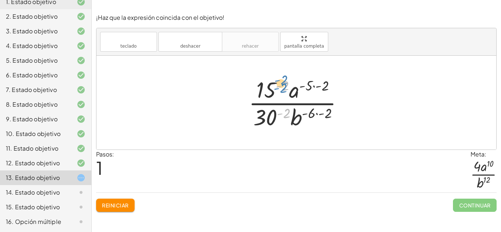
drag, startPoint x: 280, startPoint y: 113, endPoint x: 277, endPoint y: 88, distance: 25.6
click at [277, 88] on div at bounding box center [299, 102] width 108 height 56
drag, startPoint x: 266, startPoint y: 120, endPoint x: 261, endPoint y: 91, distance: 29.4
click at [261, 91] on div at bounding box center [299, 102] width 108 height 56
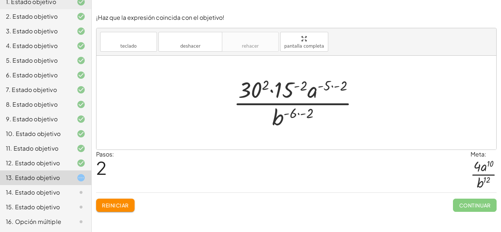
click at [282, 96] on div at bounding box center [299, 102] width 138 height 56
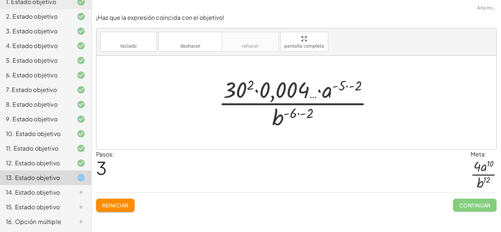
click at [279, 94] on div at bounding box center [299, 102] width 168 height 56
drag, startPoint x: 240, startPoint y: 91, endPoint x: 272, endPoint y: 91, distance: 31.9
click at [272, 91] on div at bounding box center [299, 102] width 168 height 56
drag, startPoint x: 243, startPoint y: 90, endPoint x: 279, endPoint y: 89, distance: 36.3
click at [279, 89] on div at bounding box center [299, 102] width 168 height 56
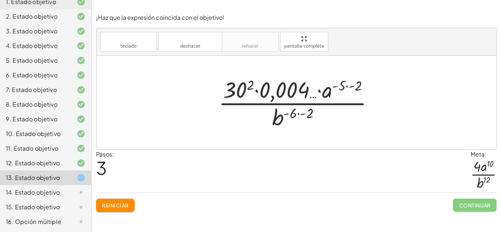
click at [250, 87] on div at bounding box center [299, 102] width 168 height 56
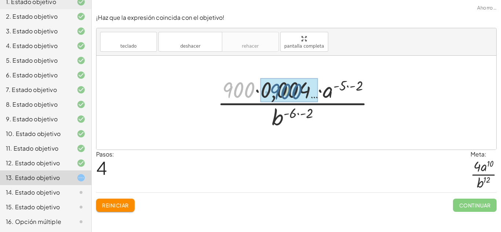
drag, startPoint x: 229, startPoint y: 92, endPoint x: 276, endPoint y: 92, distance: 46.9
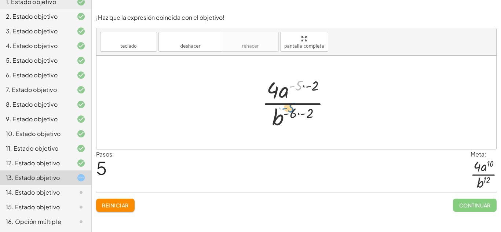
drag, startPoint x: 299, startPoint y: 87, endPoint x: 290, endPoint y: 111, distance: 25.5
click at [290, 111] on div at bounding box center [299, 102] width 82 height 56
drag, startPoint x: 286, startPoint y: 115, endPoint x: 294, endPoint y: 82, distance: 34.1
click at [294, 82] on div at bounding box center [299, 102] width 82 height 56
drag, startPoint x: 317, startPoint y: 109, endPoint x: 295, endPoint y: 112, distance: 22.9
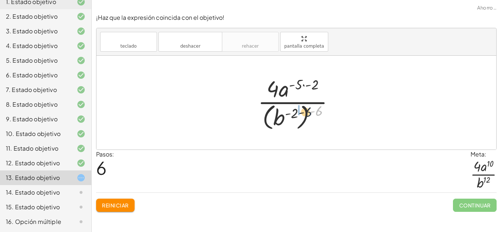
click at [295, 112] on div at bounding box center [299, 102] width 90 height 59
click at [288, 119] on div at bounding box center [299, 102] width 82 height 56
click at [298, 113] on div at bounding box center [299, 102] width 82 height 56
click at [309, 91] on div at bounding box center [299, 102] width 82 height 56
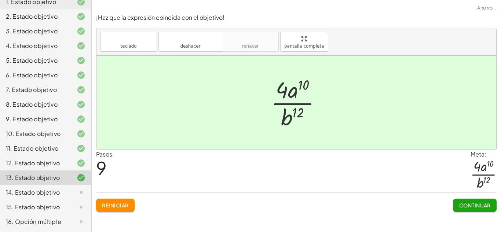
click at [463, 206] on font "Continuar" at bounding box center [475, 205] width 32 height 7
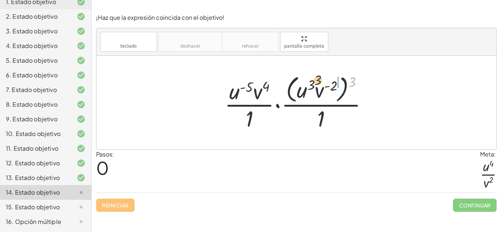
drag, startPoint x: 356, startPoint y: 78, endPoint x: 311, endPoint y: 78, distance: 44.7
click at [311, 78] on div at bounding box center [299, 103] width 157 height 60
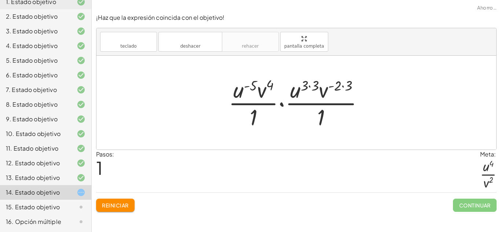
click at [341, 86] on div at bounding box center [299, 102] width 148 height 56
click at [330, 85] on div at bounding box center [299, 102] width 148 height 56
click at [344, 86] on div at bounding box center [299, 102] width 148 height 56
click at [344, 86] on div at bounding box center [299, 102] width 138 height 56
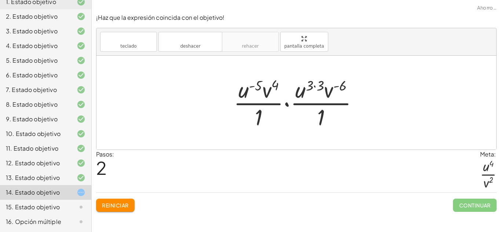
click at [313, 88] on div at bounding box center [299, 102] width 138 height 56
click at [315, 86] on div at bounding box center [299, 102] width 138 height 56
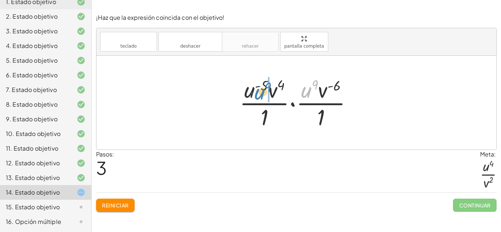
drag, startPoint x: 306, startPoint y: 91, endPoint x: 258, endPoint y: 94, distance: 47.7
click at [258, 94] on div at bounding box center [299, 102] width 126 height 56
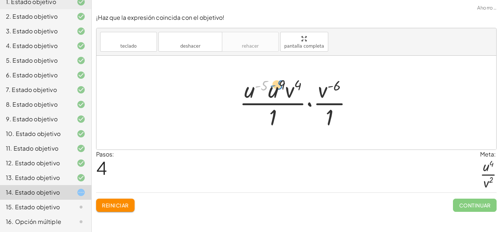
drag, startPoint x: 266, startPoint y: 90, endPoint x: 286, endPoint y: 89, distance: 19.9
click at [286, 89] on div at bounding box center [299, 102] width 126 height 56
drag, startPoint x: 271, startPoint y: 94, endPoint x: 253, endPoint y: 95, distance: 18.3
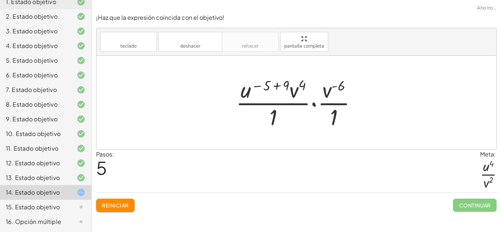
click at [268, 88] on div at bounding box center [299, 102] width 134 height 56
click at [274, 86] on div at bounding box center [299, 102] width 134 height 56
click at [274, 86] on div at bounding box center [298, 102] width 103 height 56
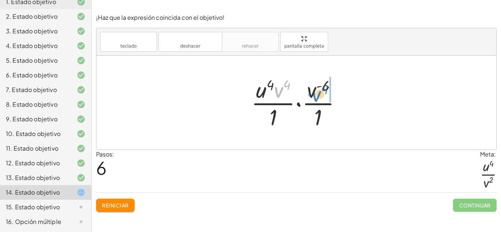
drag, startPoint x: 281, startPoint y: 91, endPoint x: 317, endPoint y: 95, distance: 36.2
click at [317, 95] on div at bounding box center [298, 102] width 103 height 56
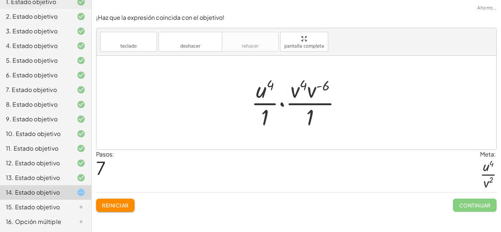
click at [319, 89] on div at bounding box center [298, 102] width 103 height 56
click at [311, 91] on div at bounding box center [298, 102] width 103 height 56
click at [308, 86] on div at bounding box center [299, 102] width 100 height 56
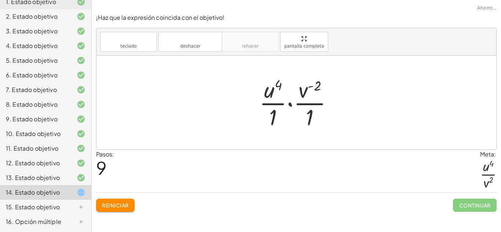
click at [308, 86] on div at bounding box center [299, 102] width 87 height 56
drag, startPoint x: 308, startPoint y: 90, endPoint x: 309, endPoint y: 113, distance: 23.5
click at [309, 113] on div at bounding box center [299, 102] width 87 height 56
drag, startPoint x: 303, startPoint y: 91, endPoint x: 309, endPoint y: 120, distance: 29.1
click at [309, 120] on div at bounding box center [299, 102] width 87 height 56
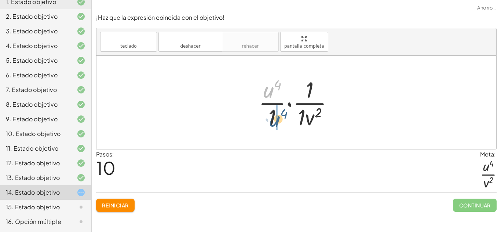
drag, startPoint x: 268, startPoint y: 95, endPoint x: 274, endPoint y: 127, distance: 32.9
click at [274, 127] on div at bounding box center [299, 102] width 88 height 56
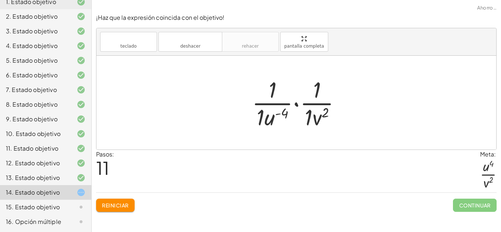
click at [260, 115] on div at bounding box center [299, 102] width 102 height 56
click at [266, 120] on div at bounding box center [299, 102] width 94 height 56
click at [313, 94] on div at bounding box center [299, 102] width 94 height 56
click at [301, 98] on div at bounding box center [299, 102] width 94 height 56
click at [294, 100] on div at bounding box center [299, 102] width 87 height 56
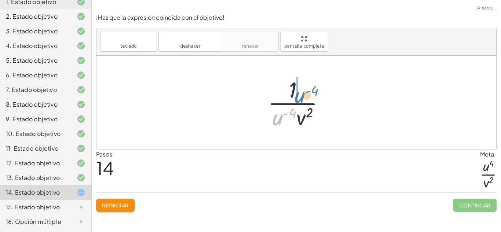
drag, startPoint x: 280, startPoint y: 119, endPoint x: 303, endPoint y: 96, distance: 32.4
click at [303, 96] on div at bounding box center [299, 102] width 70 height 56
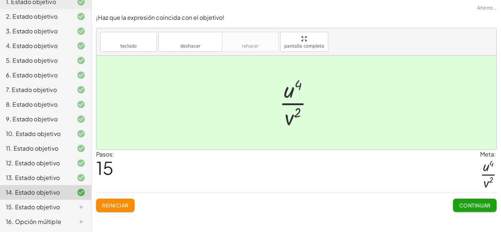
click at [465, 202] on font "Continuar" at bounding box center [475, 205] width 32 height 7
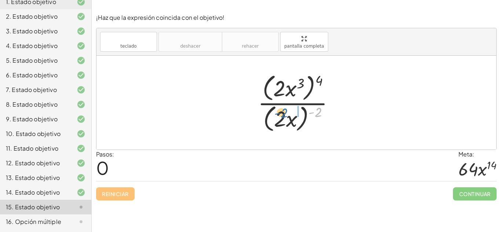
drag, startPoint x: 317, startPoint y: 110, endPoint x: 280, endPoint y: 113, distance: 37.1
click at [280, 113] on div at bounding box center [299, 102] width 90 height 63
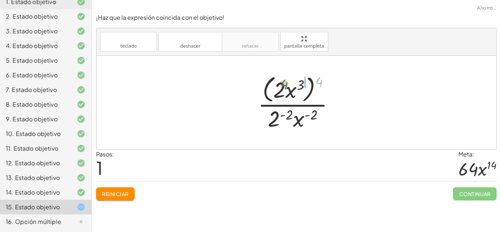
drag, startPoint x: 317, startPoint y: 86, endPoint x: 279, endPoint y: 90, distance: 38.7
click at [279, 90] on div at bounding box center [299, 103] width 90 height 60
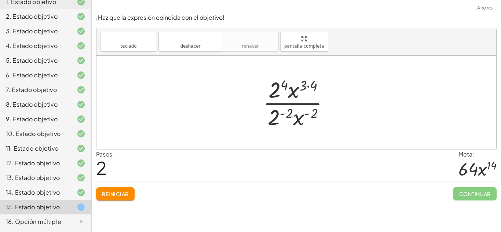
click at [311, 87] on div at bounding box center [299, 102] width 80 height 56
click at [285, 84] on div at bounding box center [299, 102] width 80 height 56
click at [279, 111] on div at bounding box center [299, 102] width 80 height 56
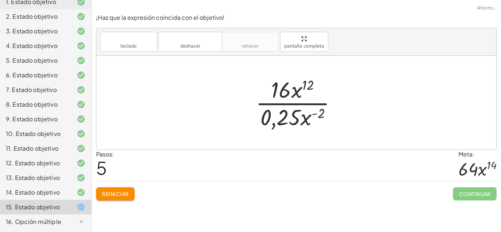
click at [314, 115] on div at bounding box center [299, 102] width 94 height 56
drag, startPoint x: 310, startPoint y: 116, endPoint x: 302, endPoint y: 89, distance: 28.4
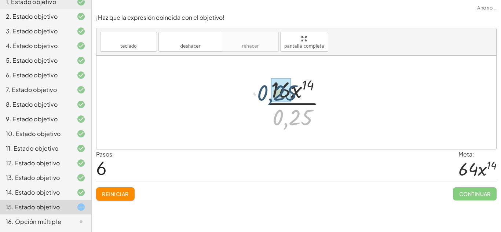
drag, startPoint x: 292, startPoint y: 122, endPoint x: 277, endPoint y: 92, distance: 33.9
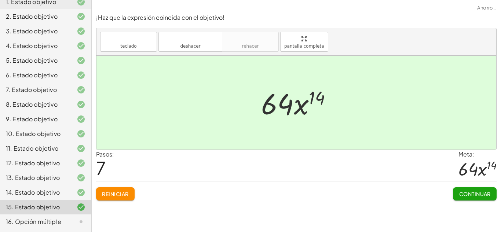
click at [472, 195] on font "Continuar" at bounding box center [475, 194] width 32 height 7
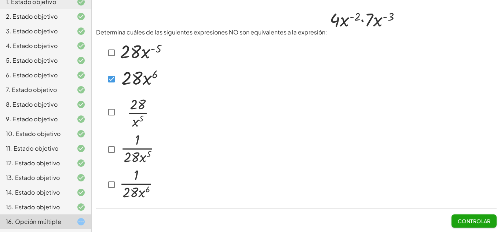
click at [118, 183] on img at bounding box center [136, 183] width 37 height 33
click at [455, 221] on button "Controlar" at bounding box center [473, 220] width 45 height 13
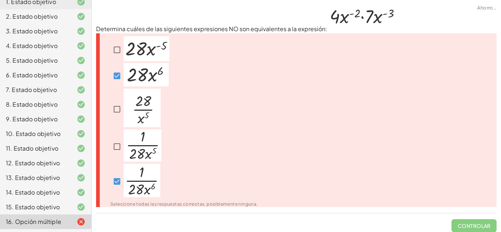
scroll to position [5, 0]
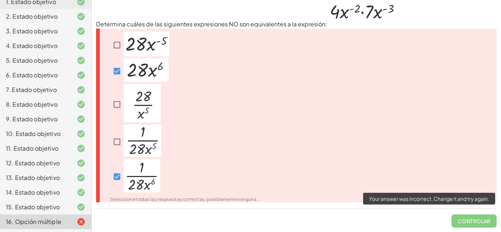
click at [454, 216] on span "Controlar" at bounding box center [473, 218] width 45 height 19
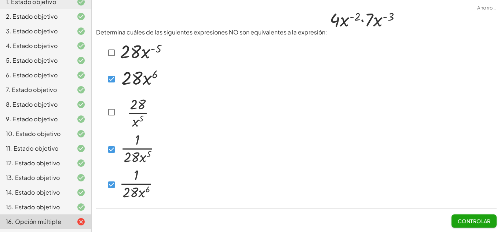
scroll to position [0, 0]
